Goal: Use online tool/utility: Utilize a website feature to perform a specific function

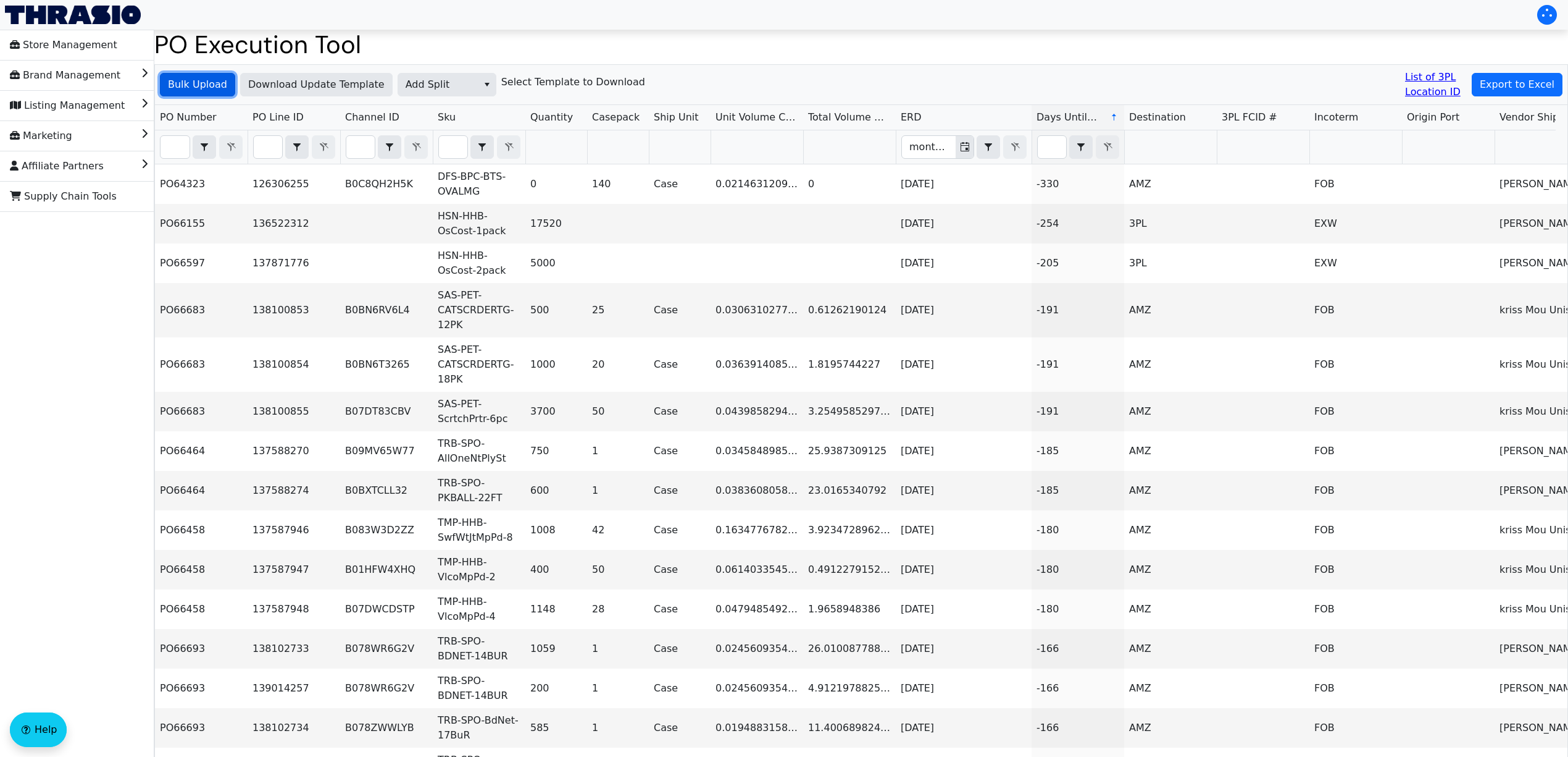
click at [183, 78] on span "Bulk Upload" at bounding box center [198, 84] width 59 height 15
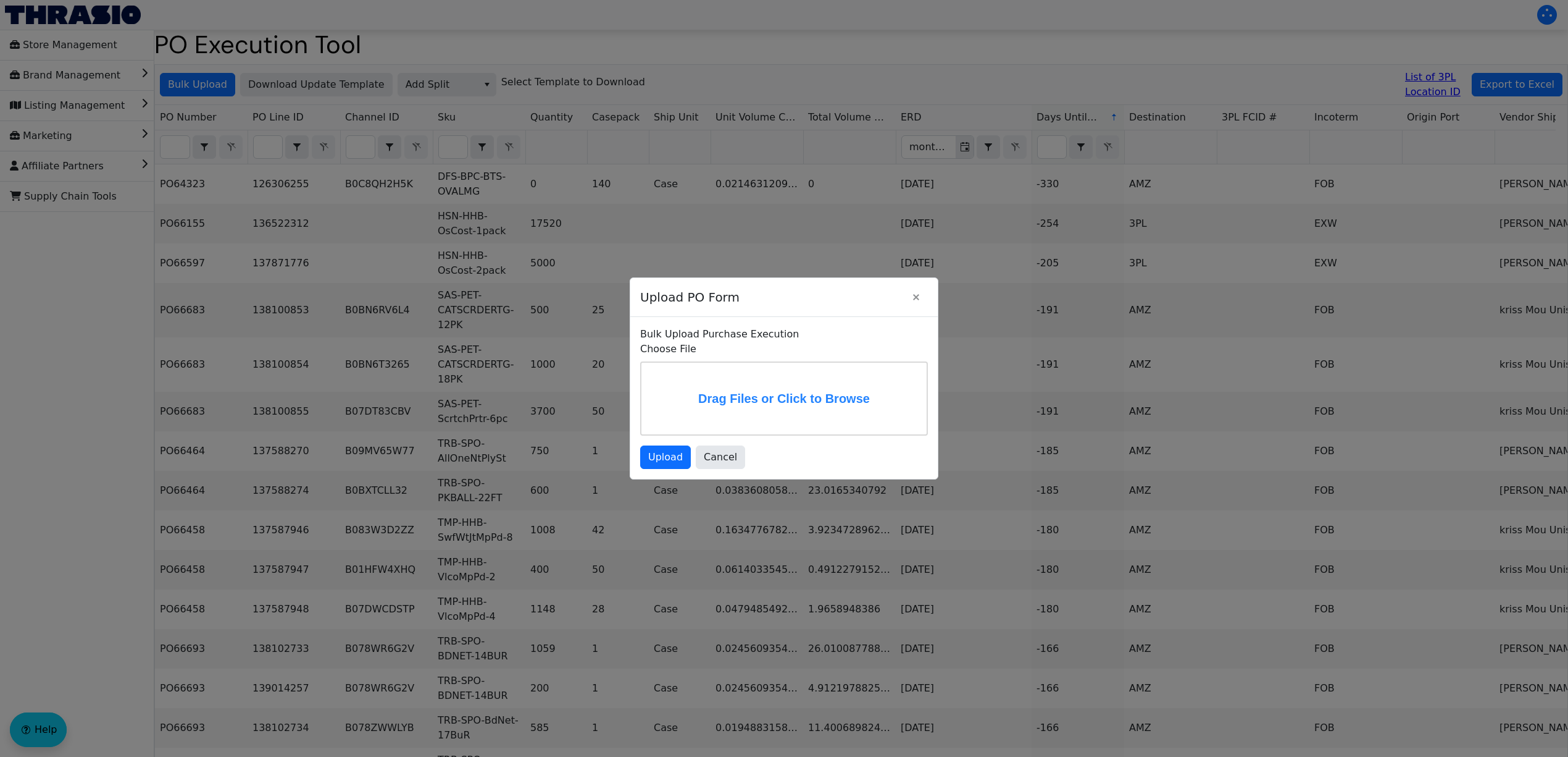
click at [771, 392] on label "Drag Files or Click to Browse" at bounding box center [784, 398] width 285 height 72
click at [0, 0] on input "Drag Files or Click to Browse" at bounding box center [0, 0] width 0 height 0
click at [678, 453] on span "Upload" at bounding box center [666, 457] width 35 height 15
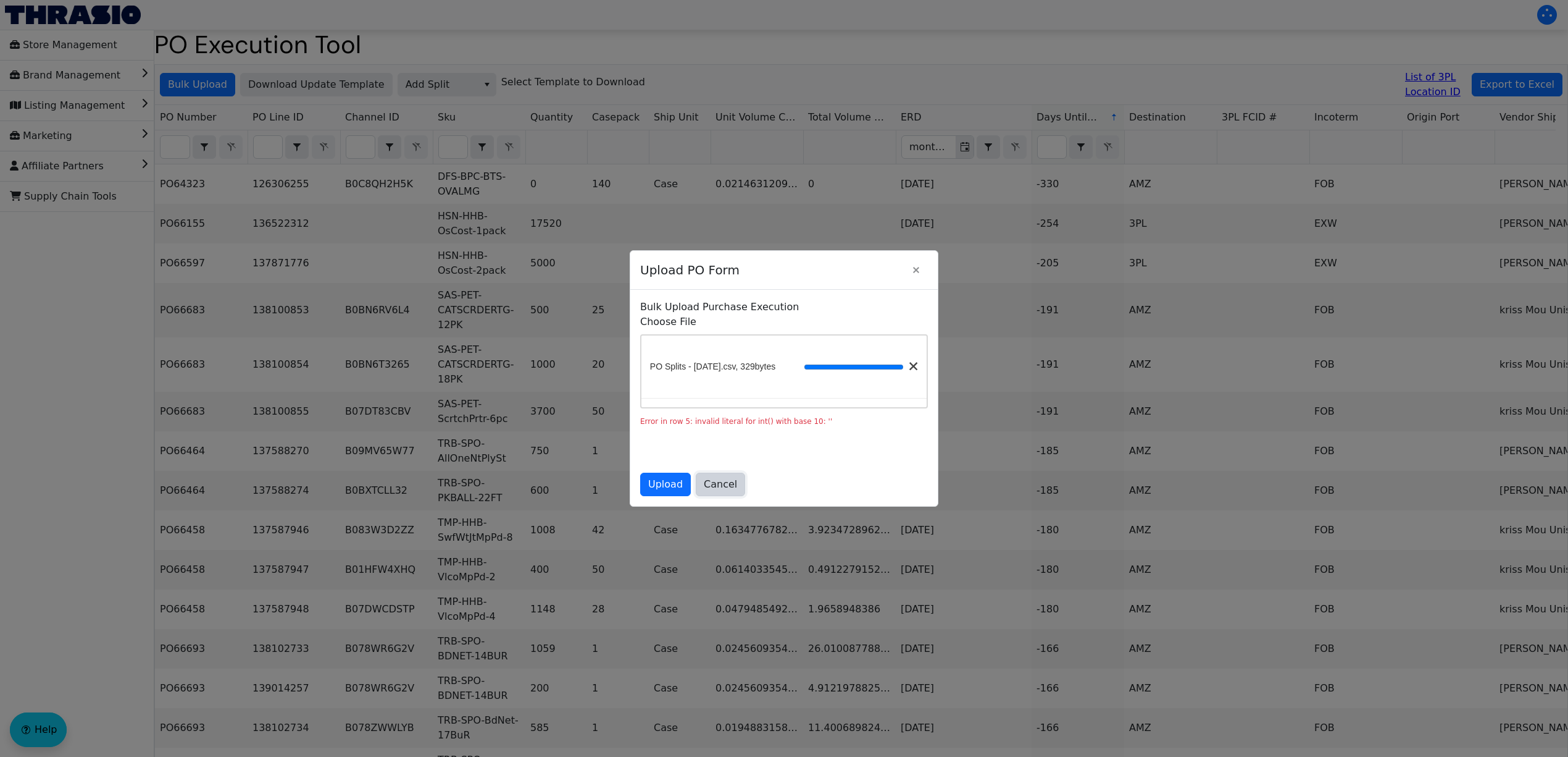
click at [726, 487] on span "Cancel" at bounding box center [720, 484] width 33 height 15
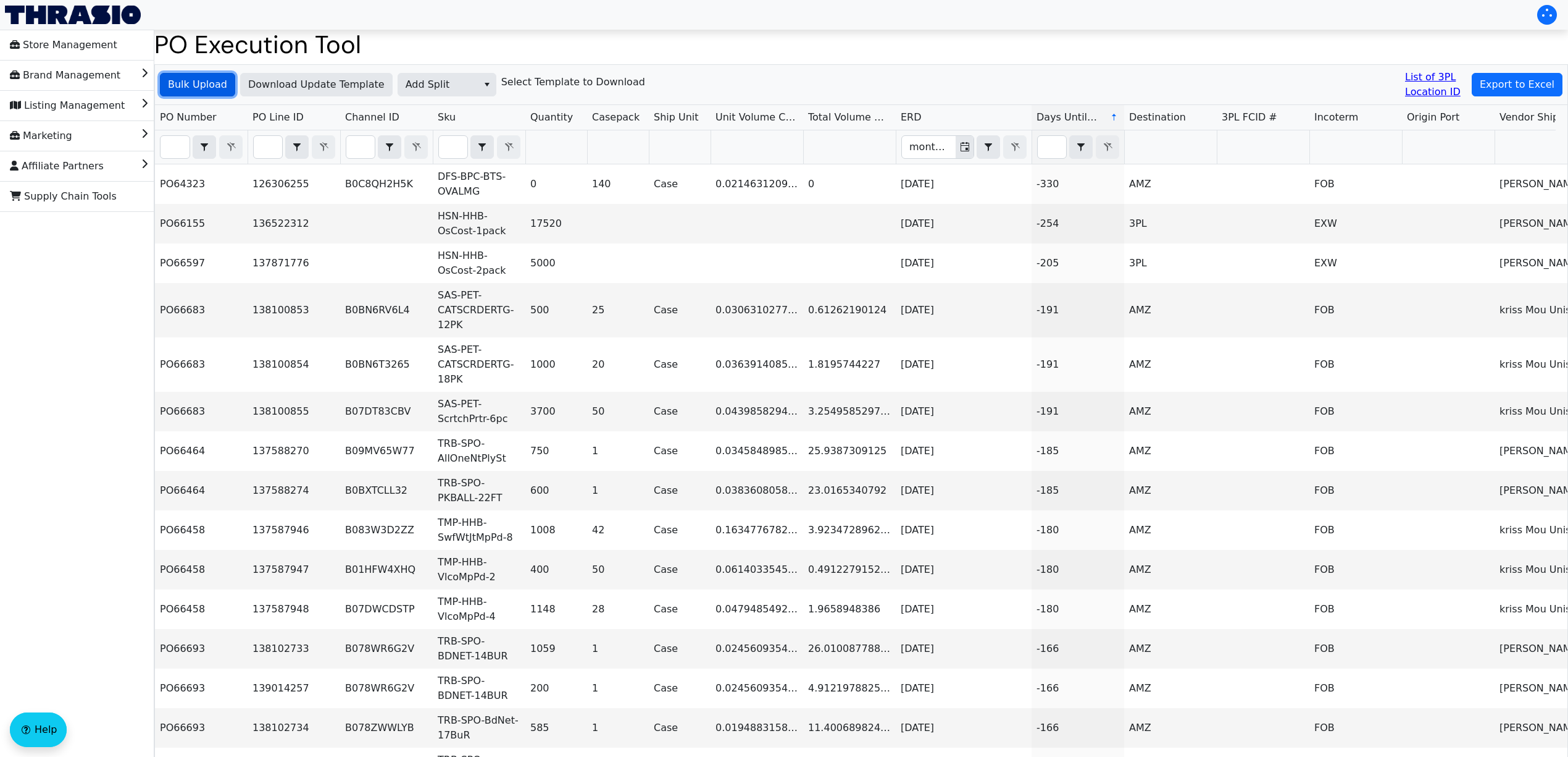
click at [201, 84] on span "Bulk Upload" at bounding box center [198, 84] width 59 height 15
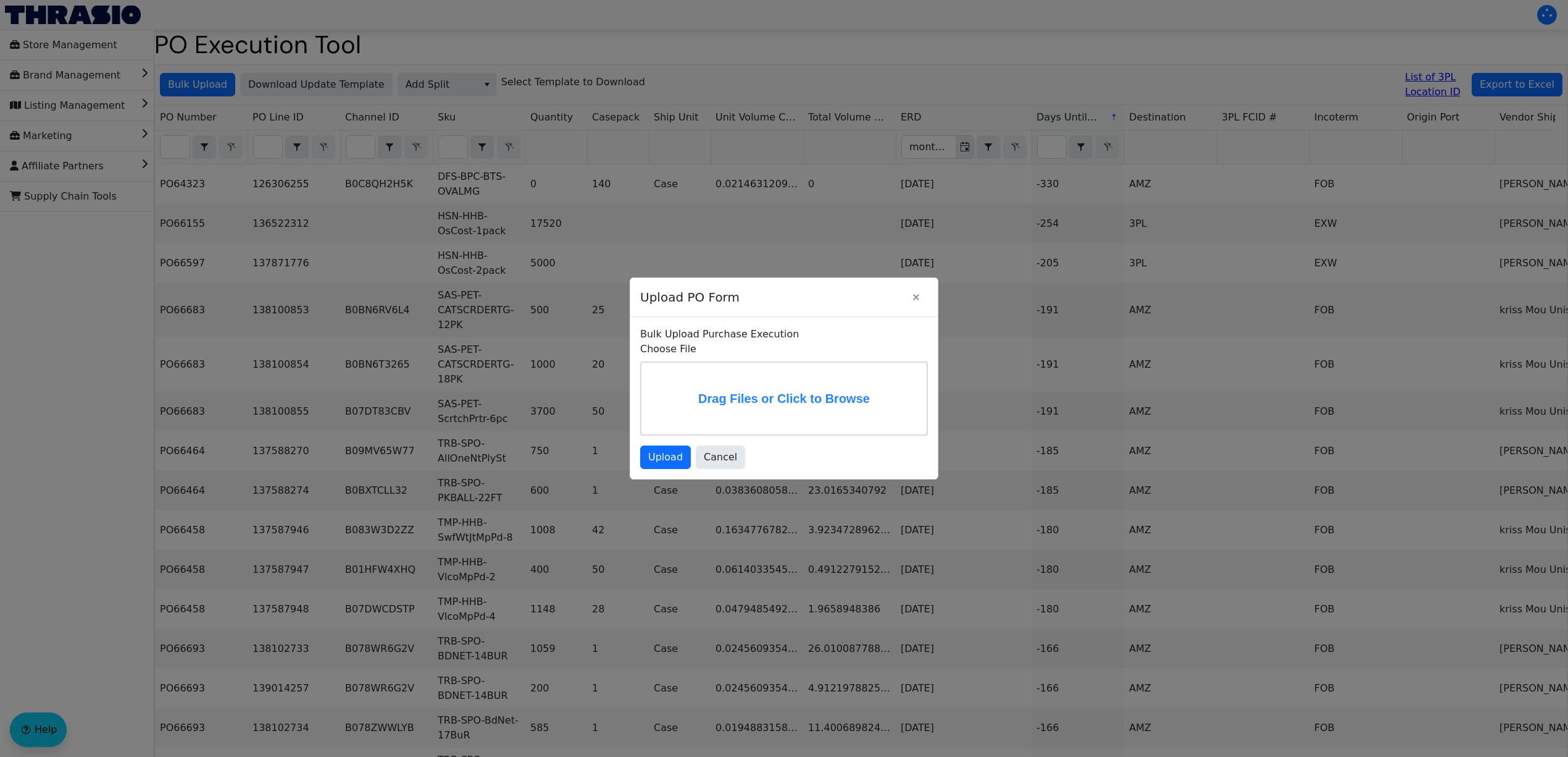
click at [789, 372] on label "Drag Files or Click to Browse" at bounding box center [784, 398] width 285 height 72
click at [0, 0] on input "Drag Files or Click to Browse" at bounding box center [0, 0] width 0 height 0
click at [674, 457] on span "Upload" at bounding box center [666, 457] width 35 height 15
